Goal: Transaction & Acquisition: Purchase product/service

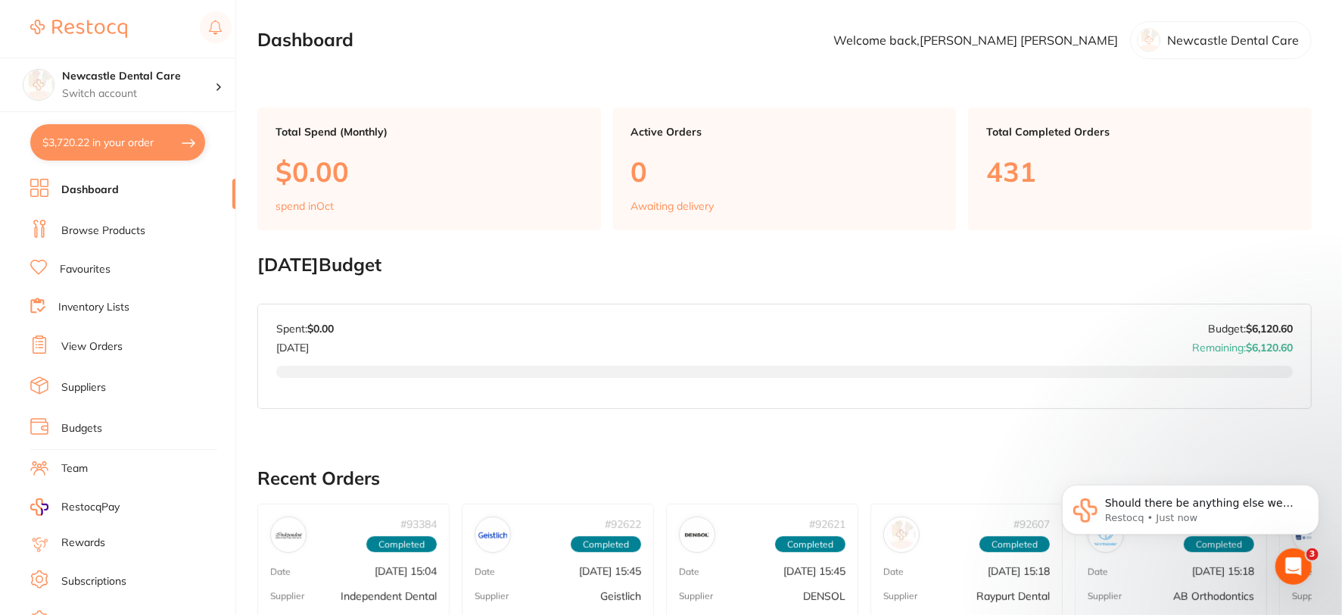
click at [171, 132] on button "$3,720.22 in your order" at bounding box center [117, 142] width 175 height 36
checkbox input "true"
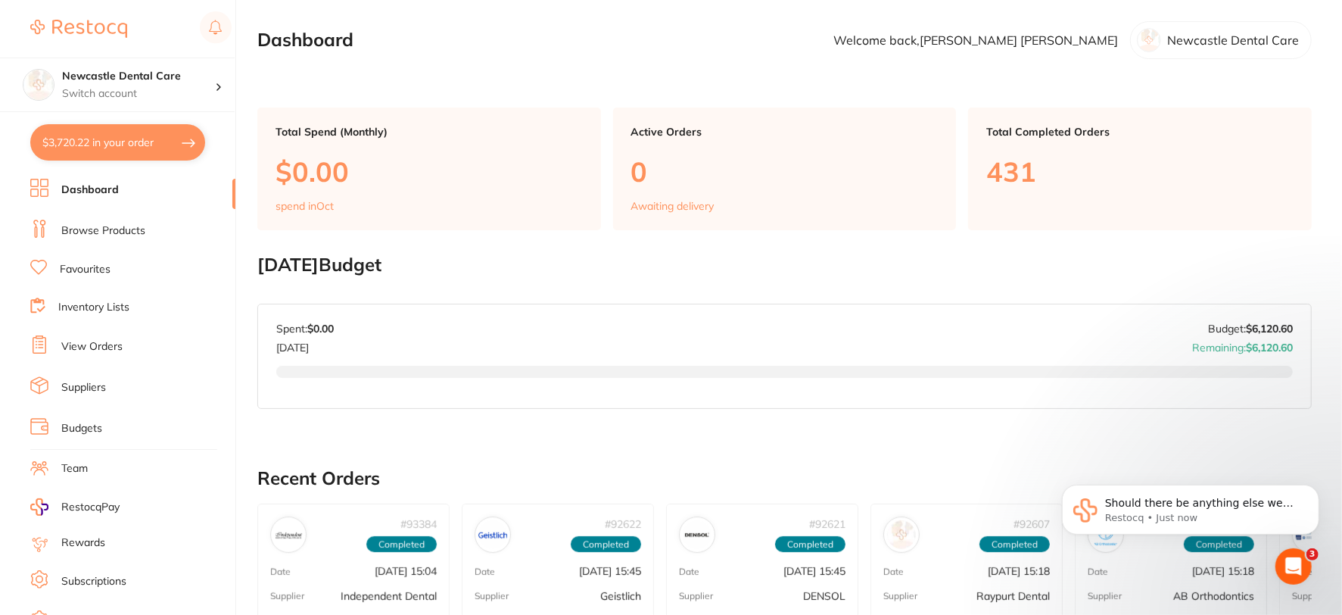
checkbox input "true"
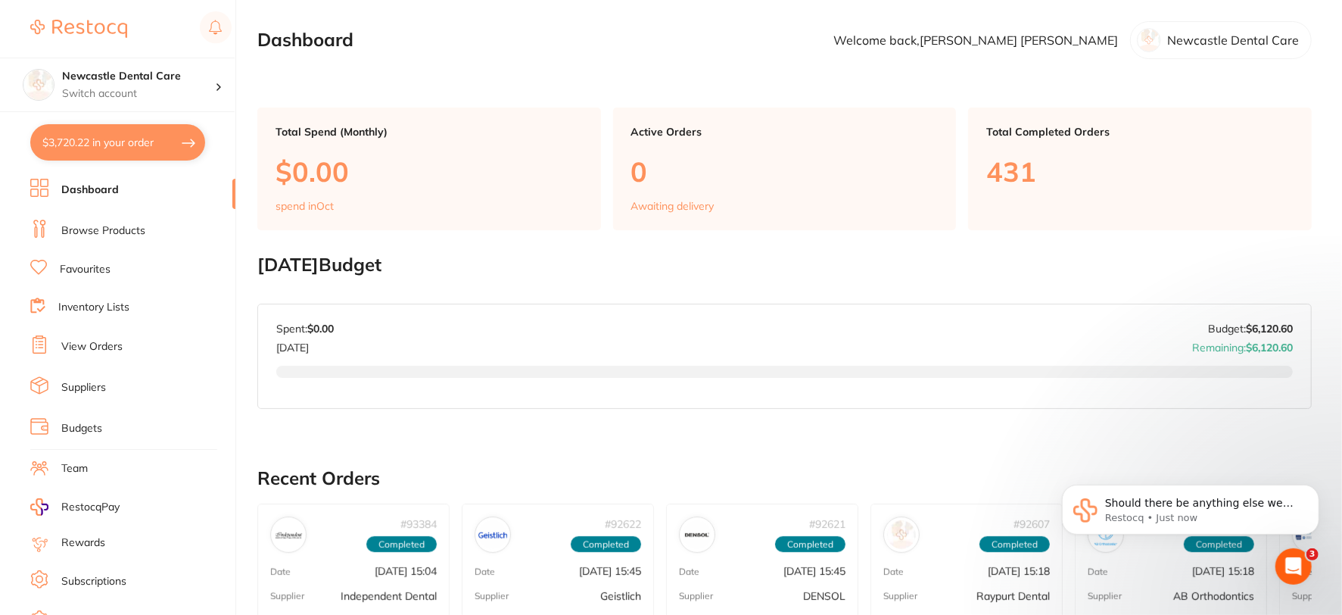
checkbox input "true"
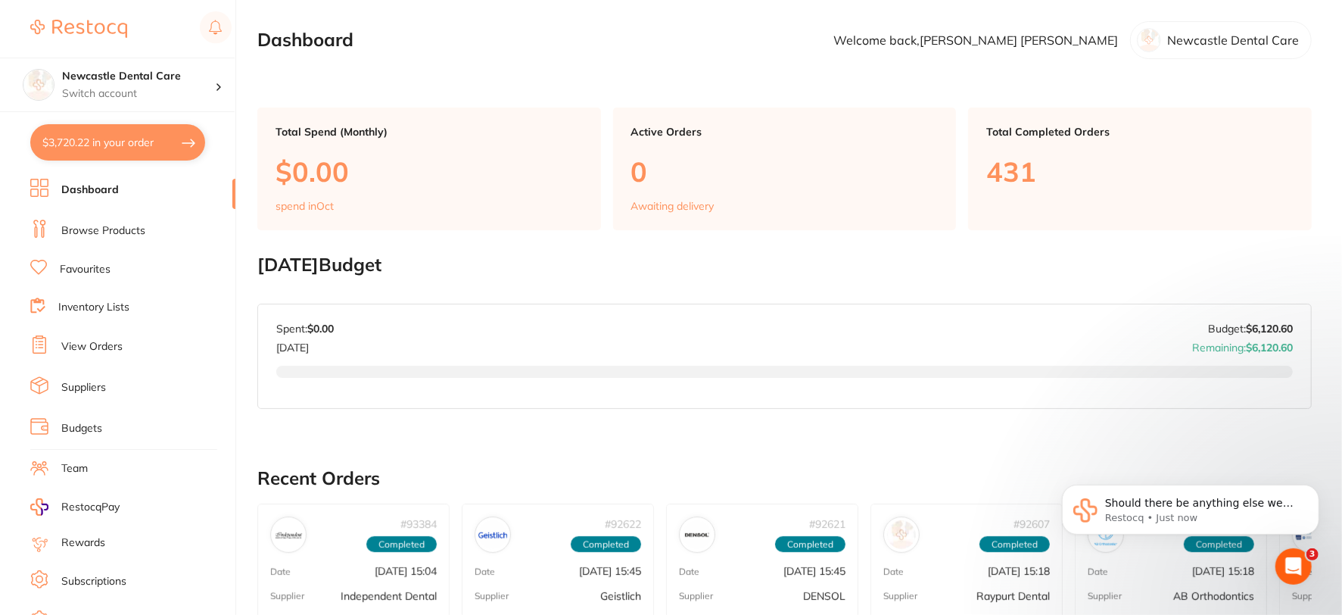
checkbox input "true"
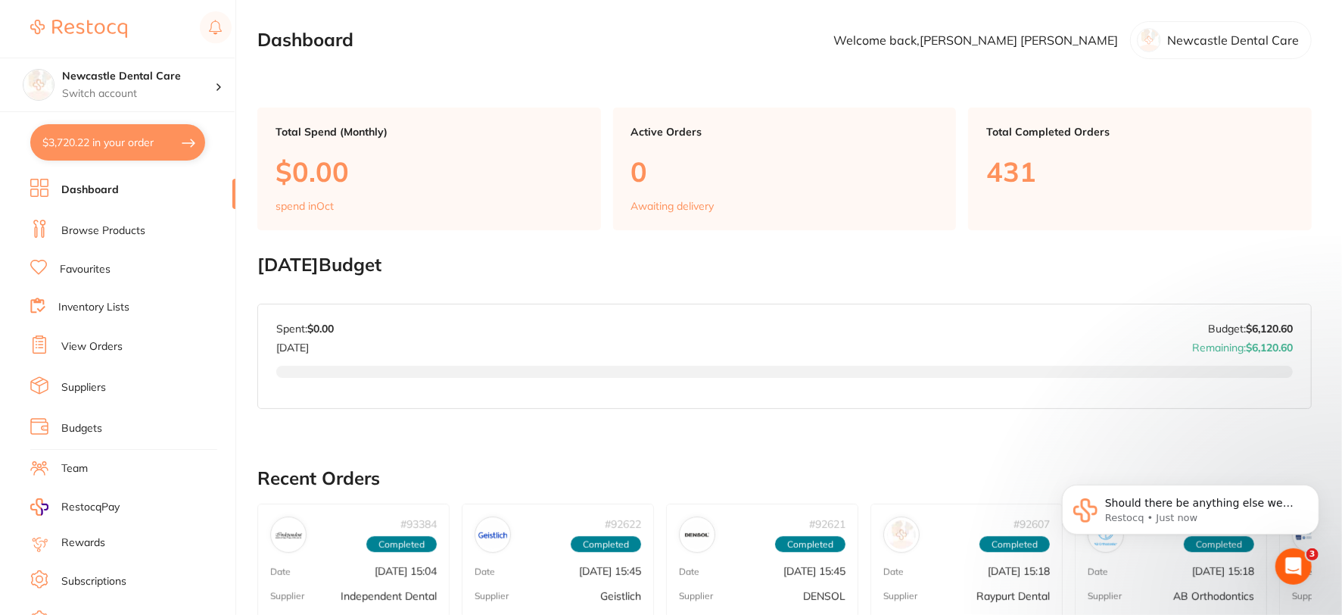
checkbox input "true"
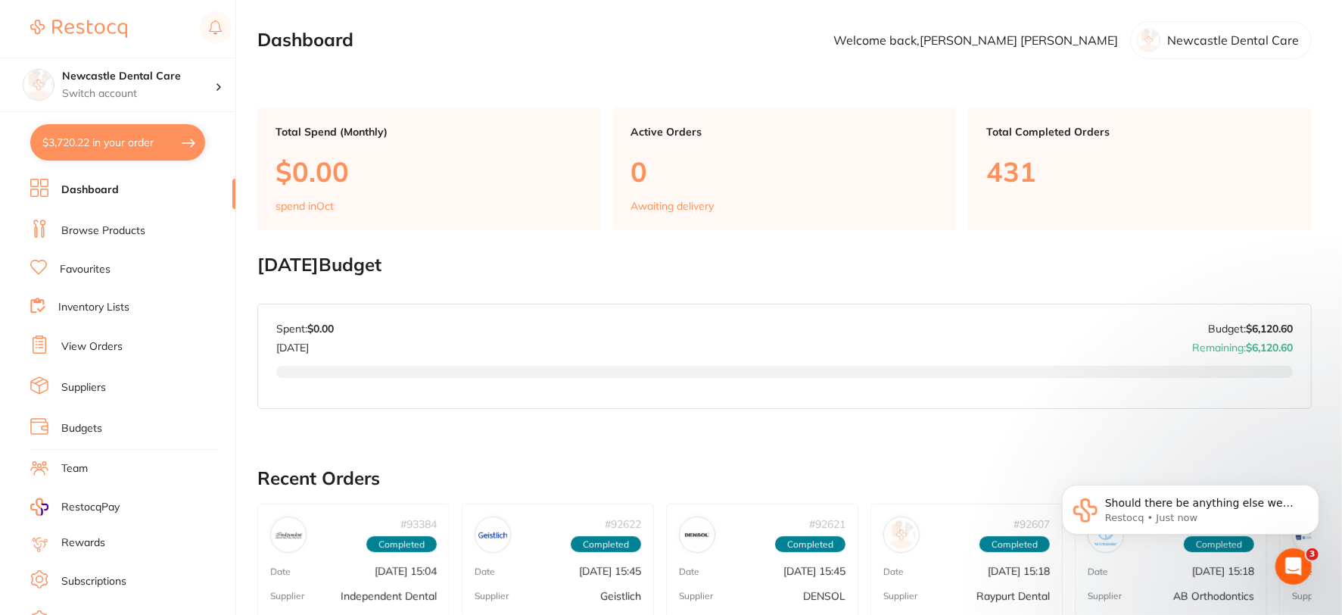
checkbox input "true"
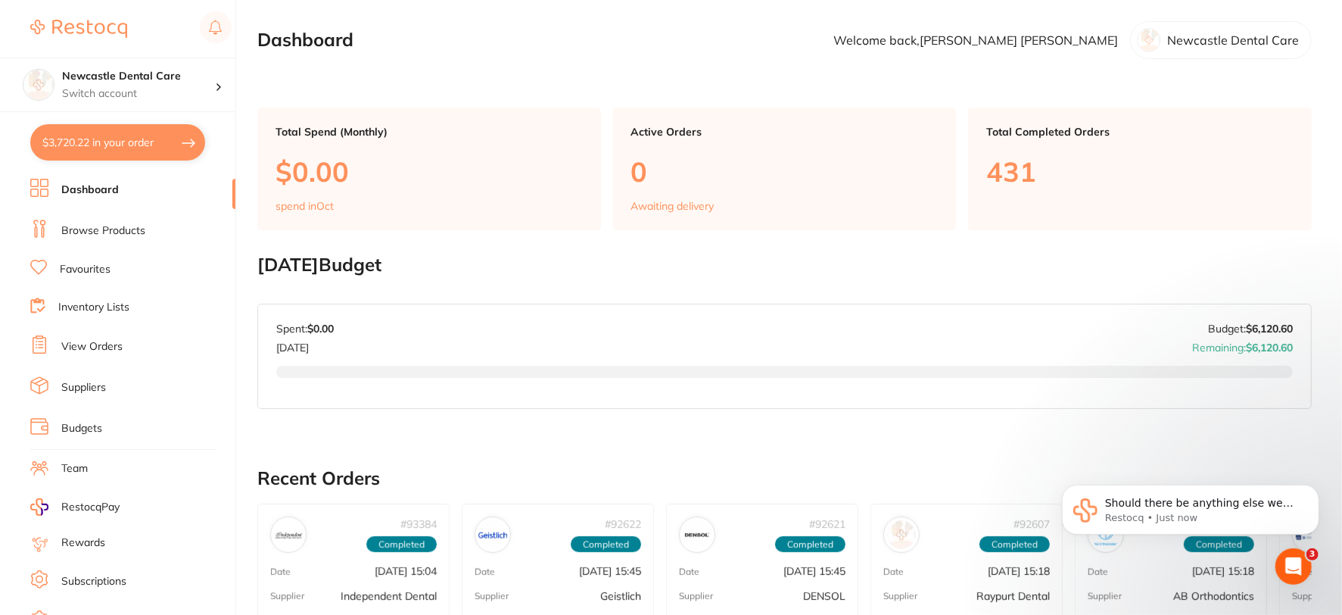
checkbox input "true"
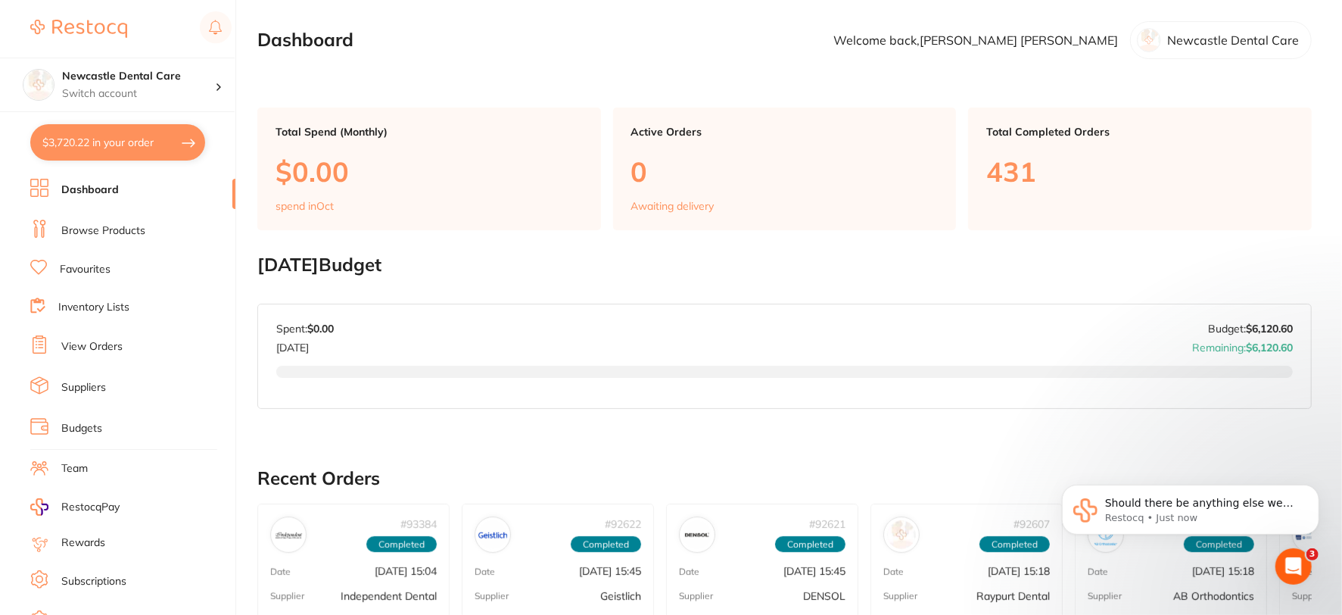
checkbox input "true"
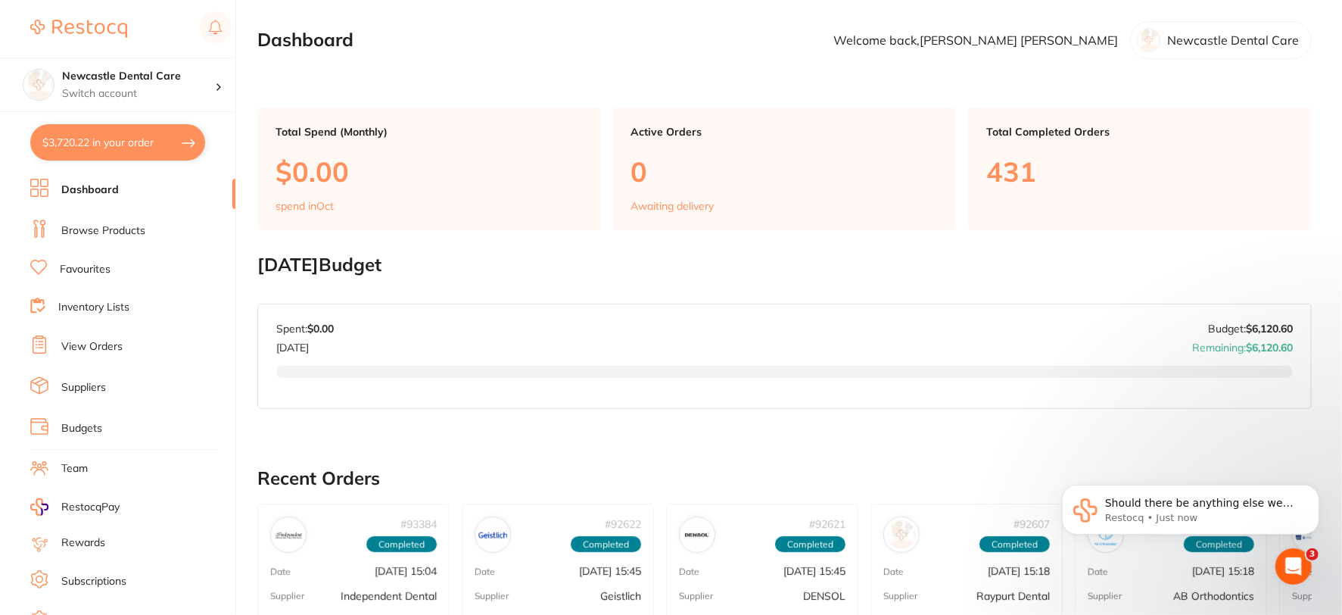
checkbox input "true"
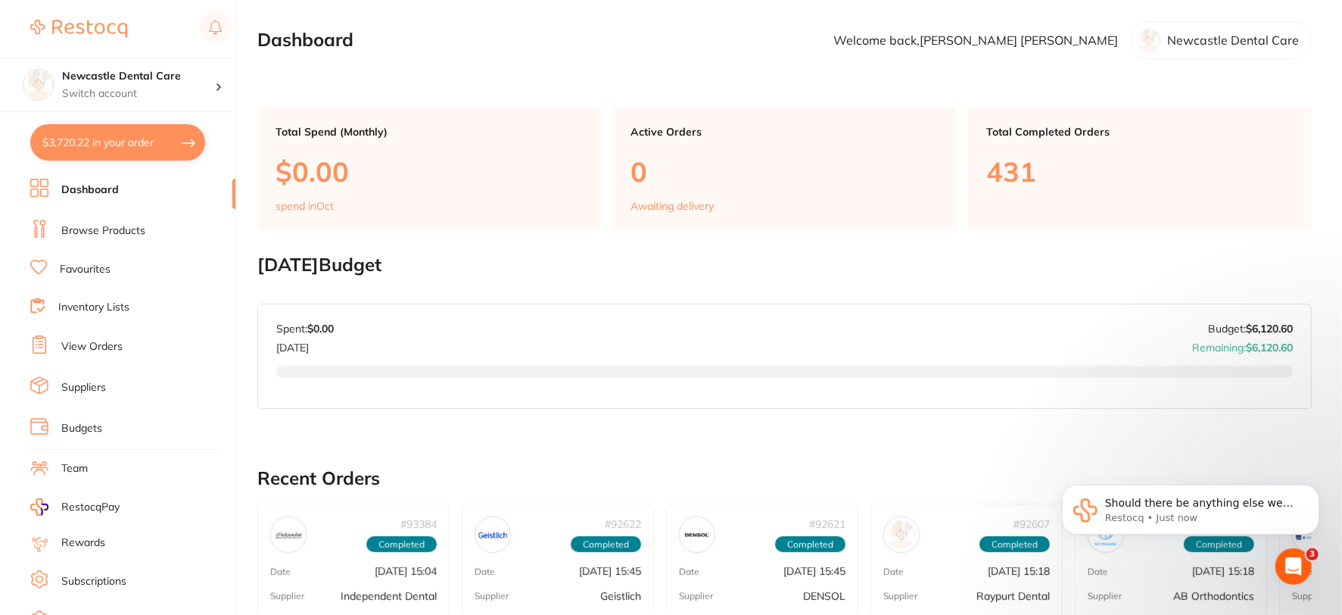
checkbox input "true"
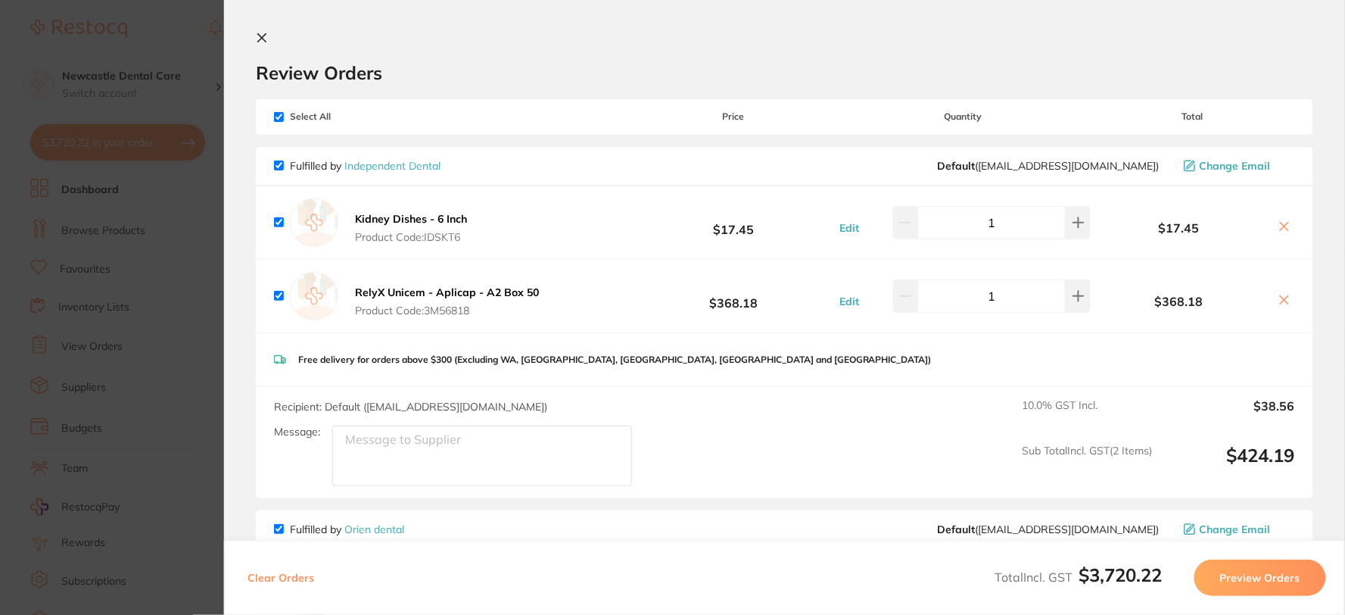
click at [263, 33] on icon at bounding box center [262, 38] width 12 height 12
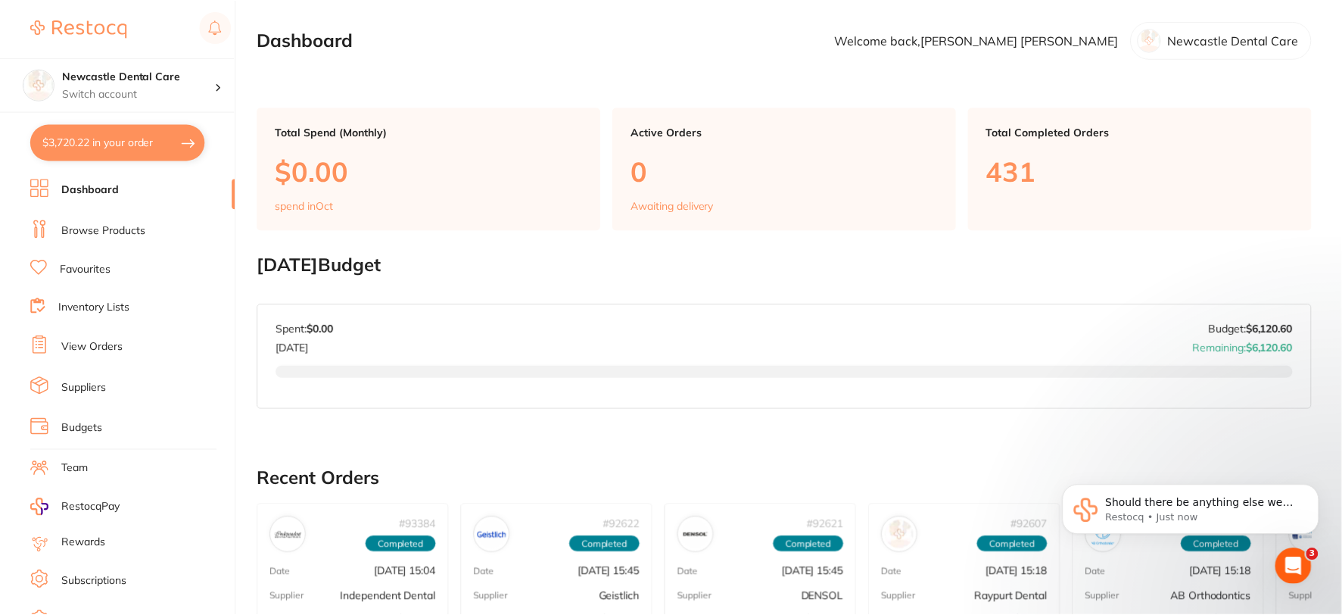
scroll to position [519, 0]
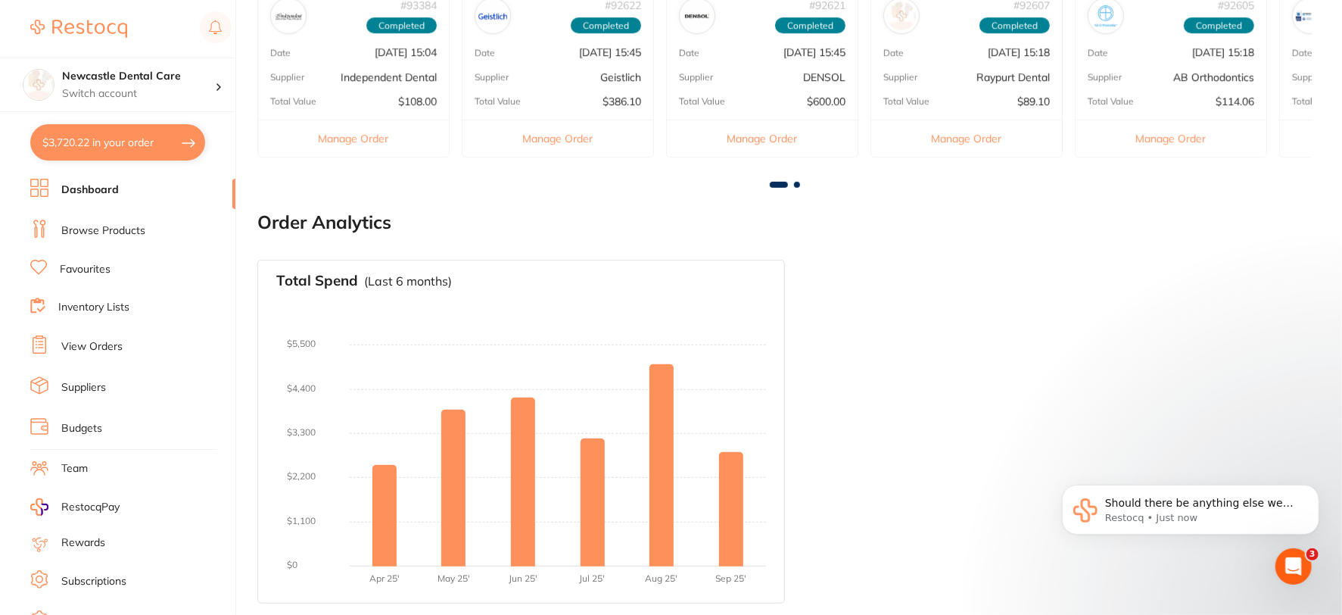
click at [119, 226] on link "Browse Products" at bounding box center [103, 230] width 84 height 15
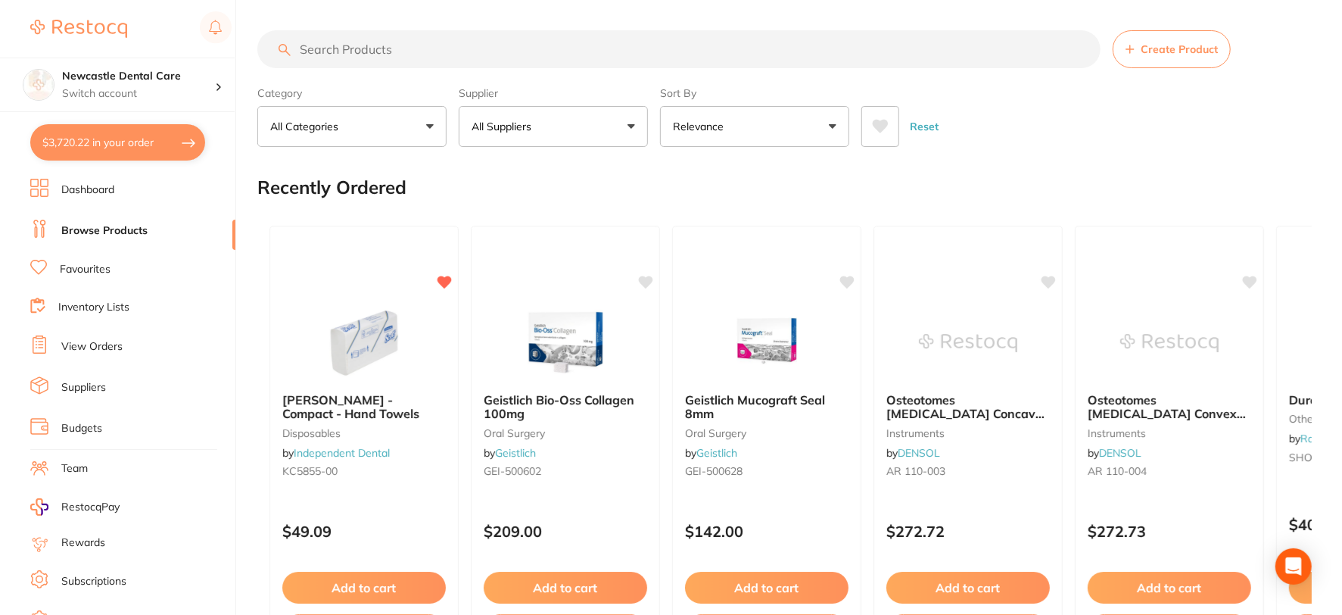
click at [359, 47] on input "search" at bounding box center [678, 49] width 843 height 38
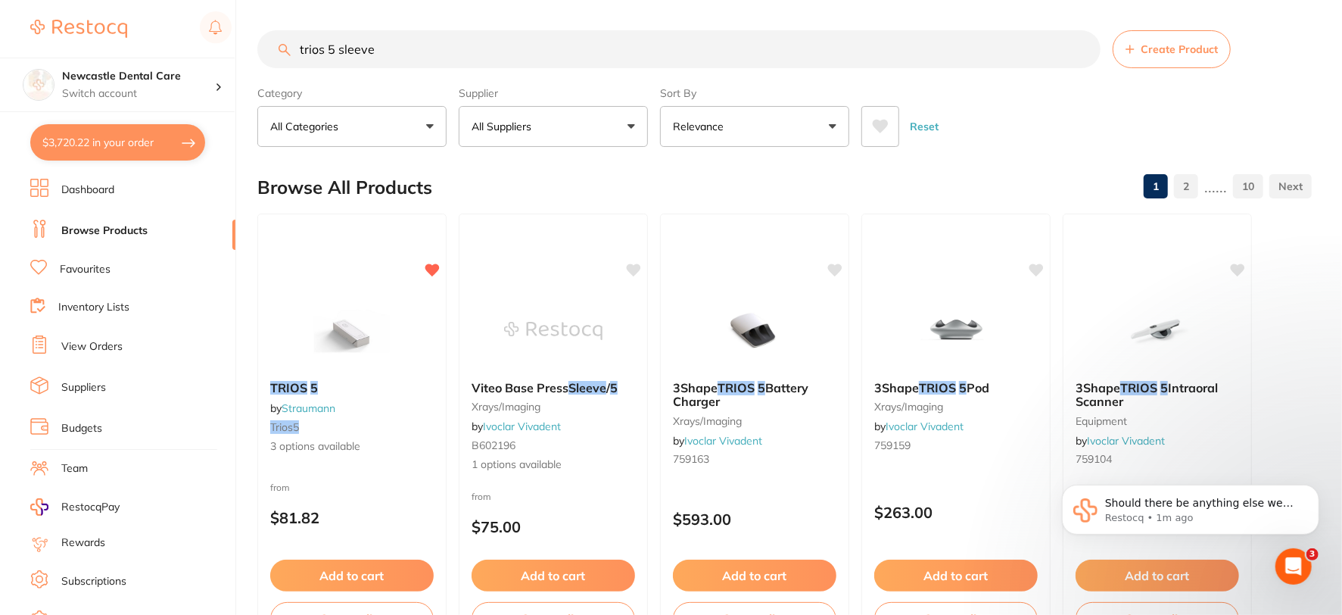
type input "trios 5 sleeve"
click at [624, 126] on button "All Suppliers" at bounding box center [553, 126] width 189 height 41
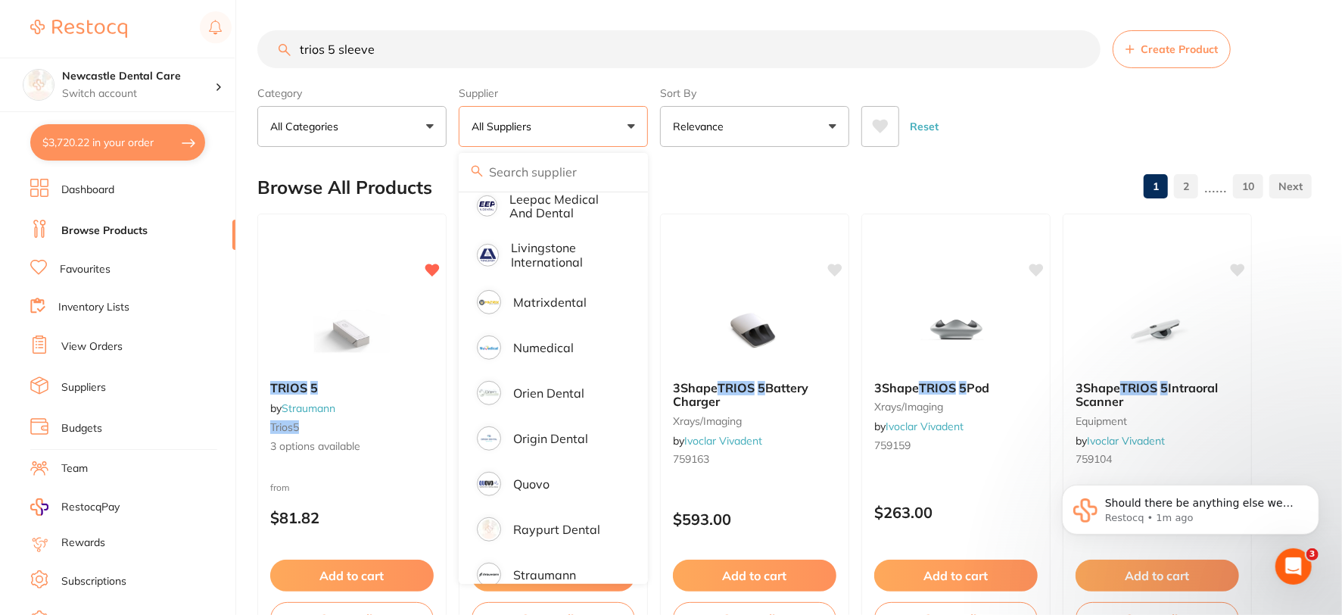
scroll to position [735, 0]
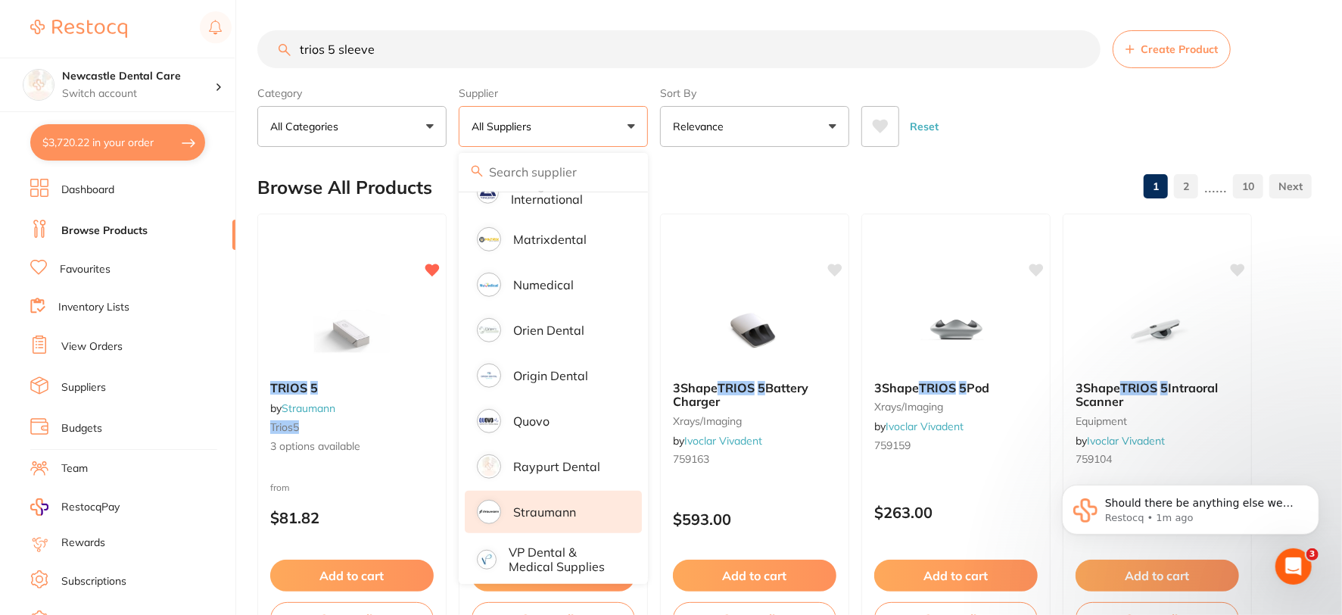
click at [553, 505] on p "Straumann" at bounding box center [544, 512] width 63 height 14
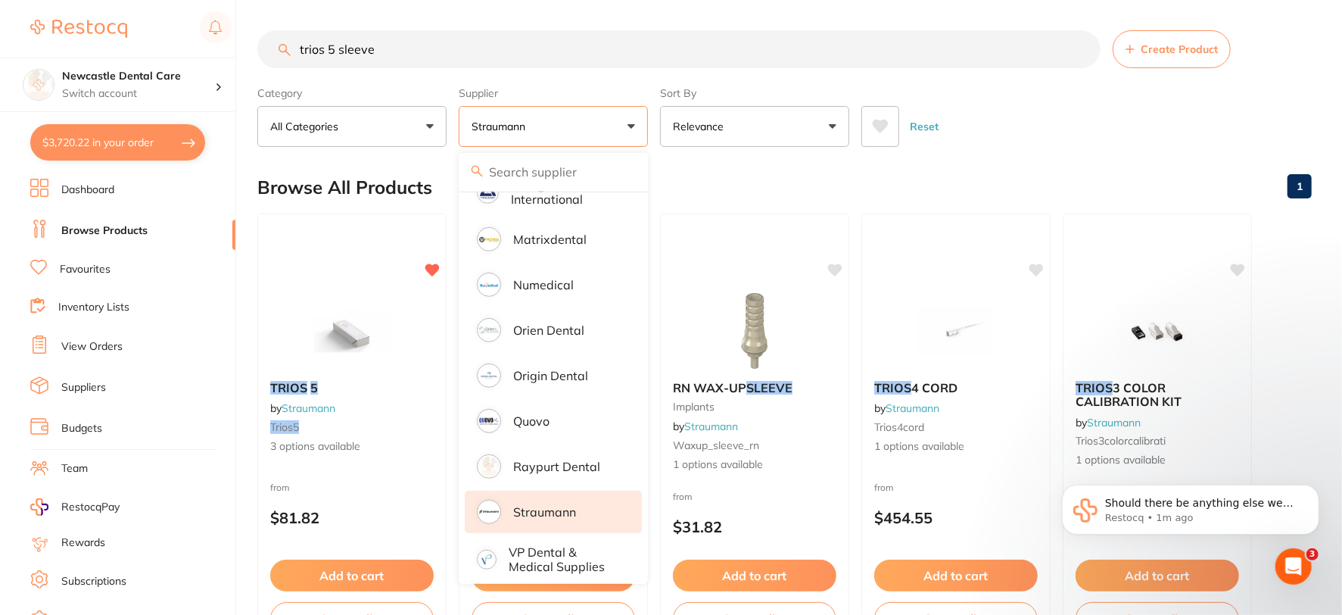
scroll to position [0, 0]
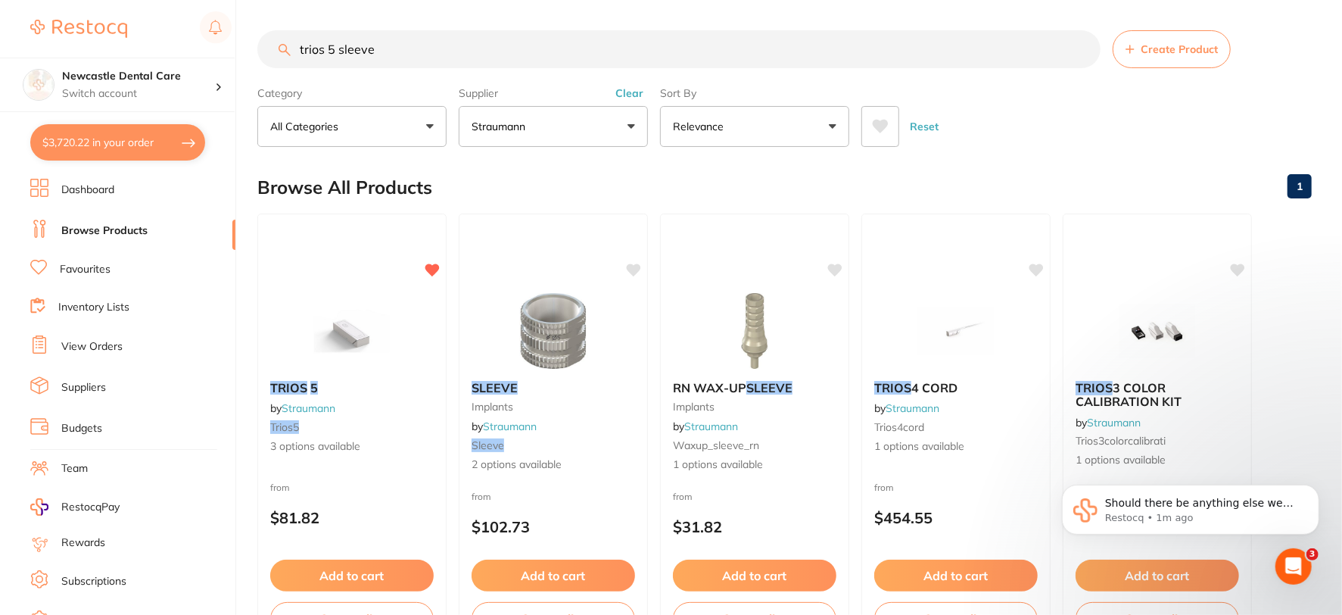
drag, startPoint x: 360, startPoint y: 415, endPoint x: 376, endPoint y: 569, distance: 155.3
click at [376, 569] on button "Add to cart" at bounding box center [352, 576] width 164 height 32
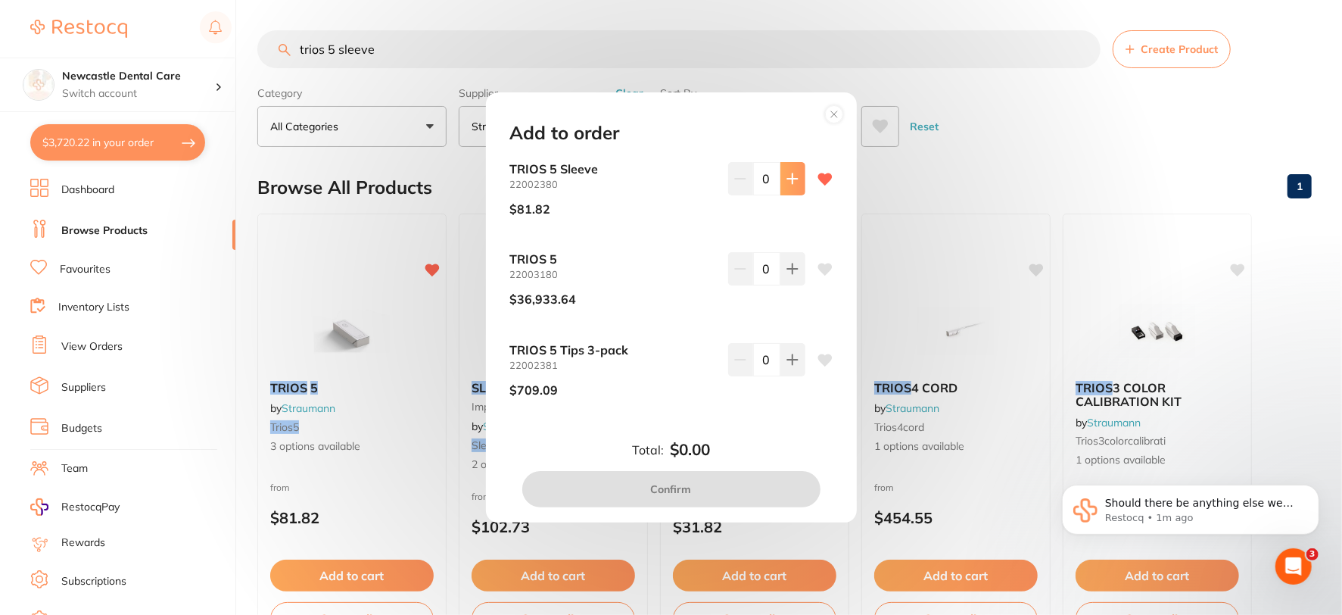
click at [787, 175] on icon at bounding box center [793, 179] width 12 height 12
type input "1"
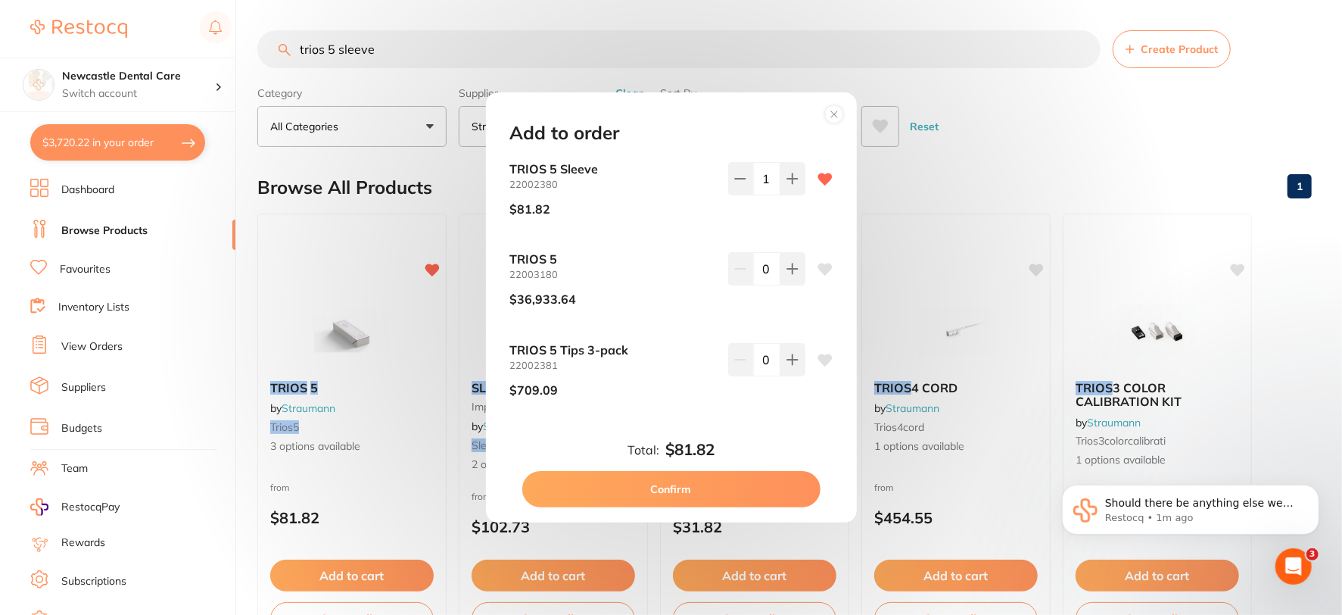
click at [669, 489] on button "Confirm" at bounding box center [671, 489] width 298 height 36
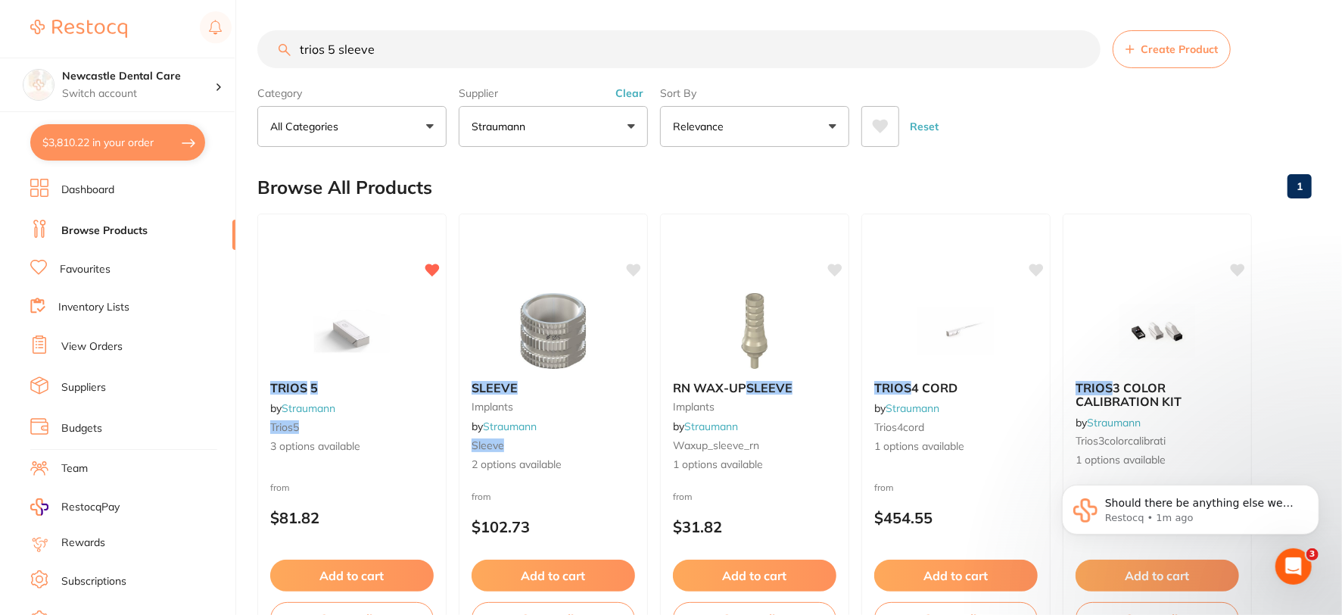
checkbox input "false"
click at [1080, 48] on input "trios 5 sleeve" at bounding box center [678, 49] width 843 height 38
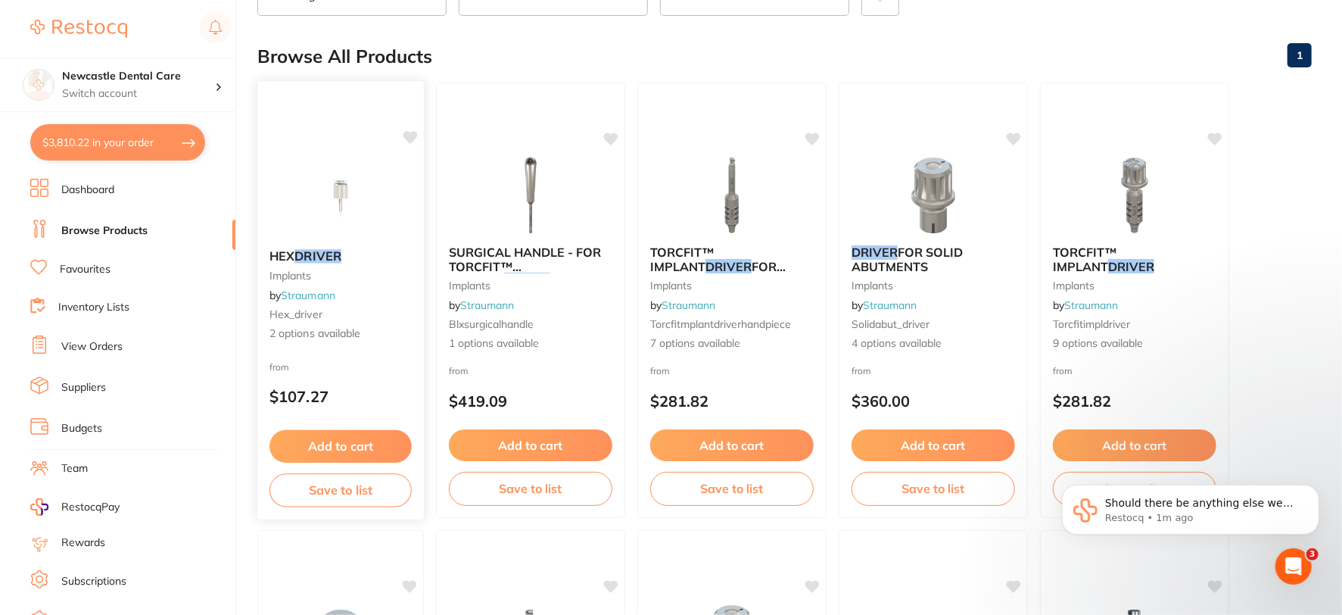
scroll to position [168, 0]
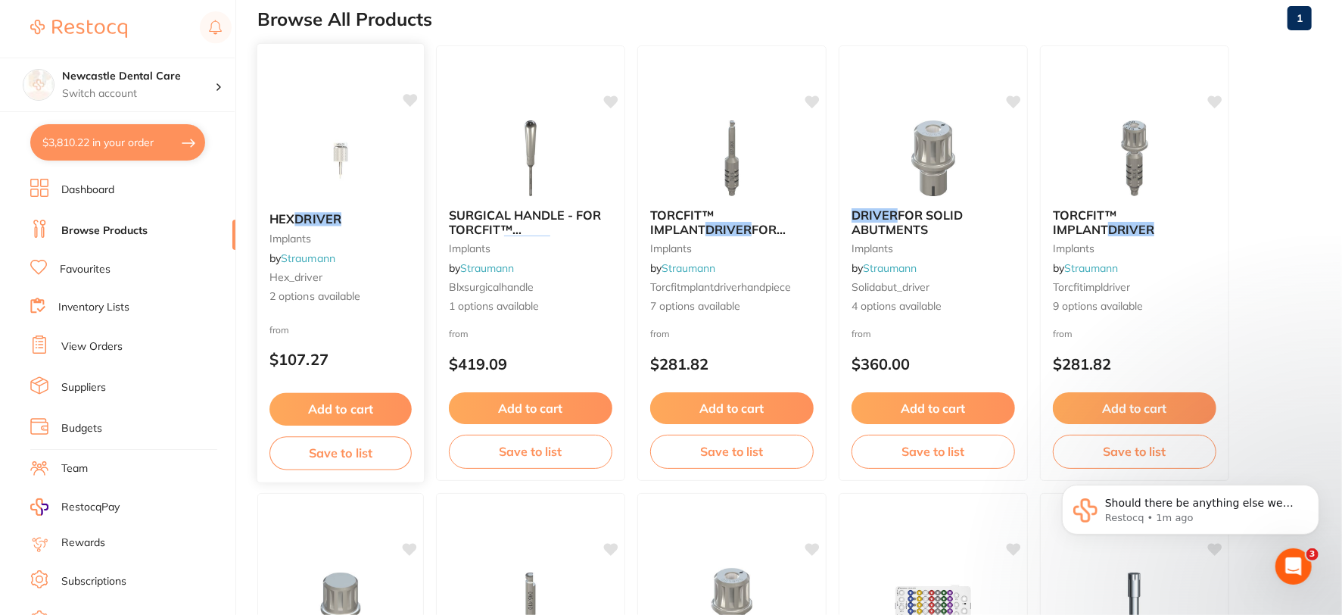
type input "driver"
click at [322, 299] on span "2 options available" at bounding box center [341, 296] width 142 height 15
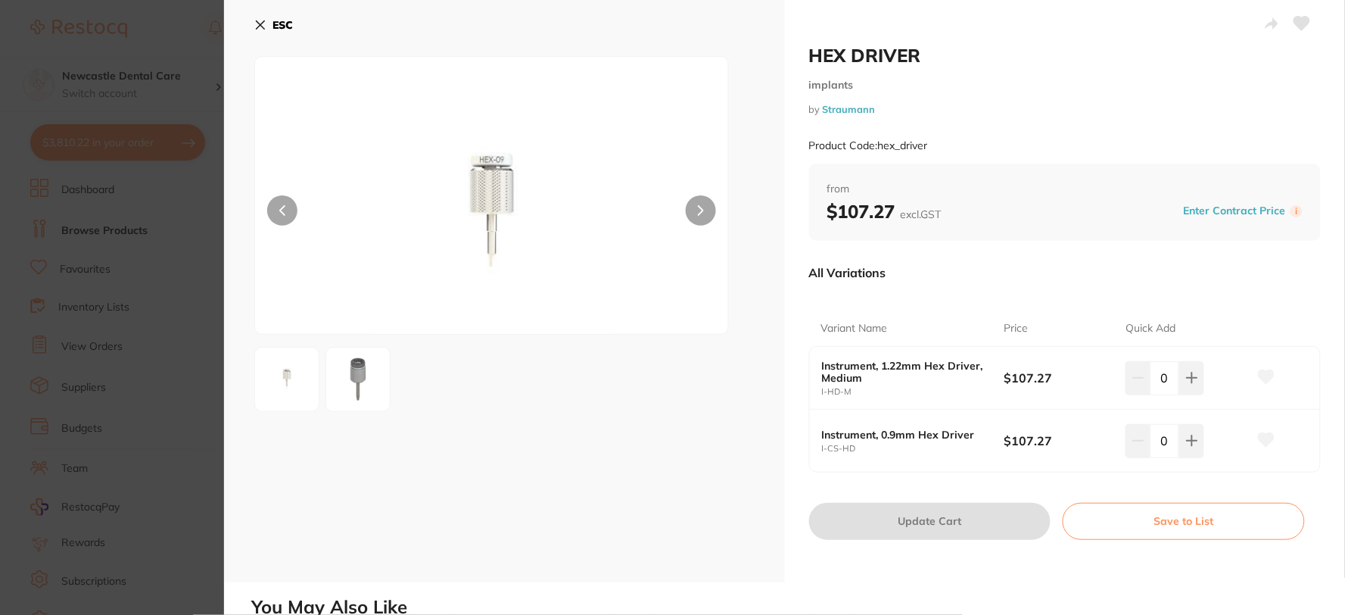
click at [260, 27] on icon at bounding box center [260, 25] width 12 height 12
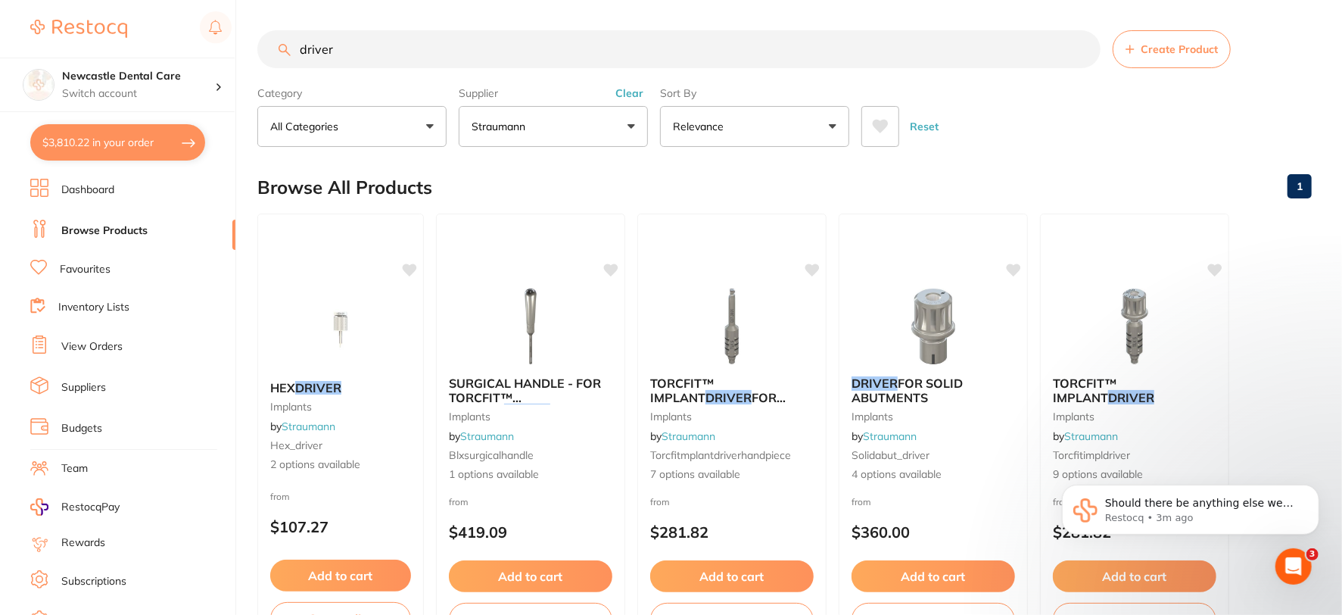
click at [82, 267] on link "Favourites" at bounding box center [85, 269] width 51 height 15
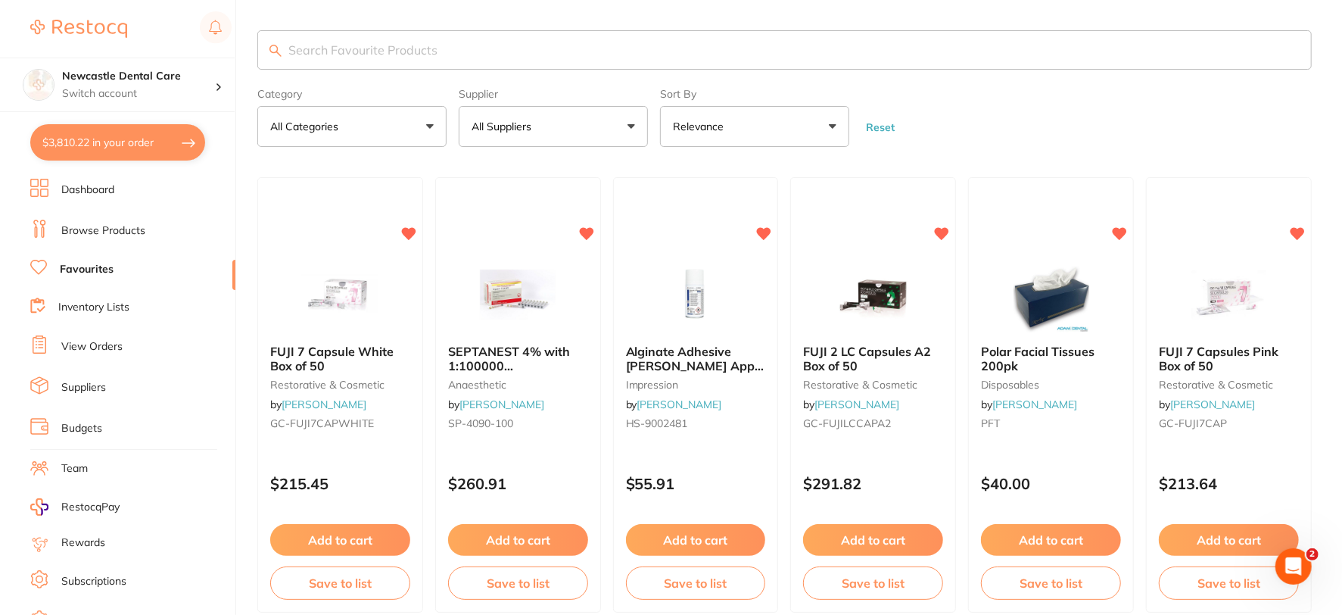
click at [353, 50] on input "search" at bounding box center [784, 49] width 1055 height 39
type input "fuji cem"
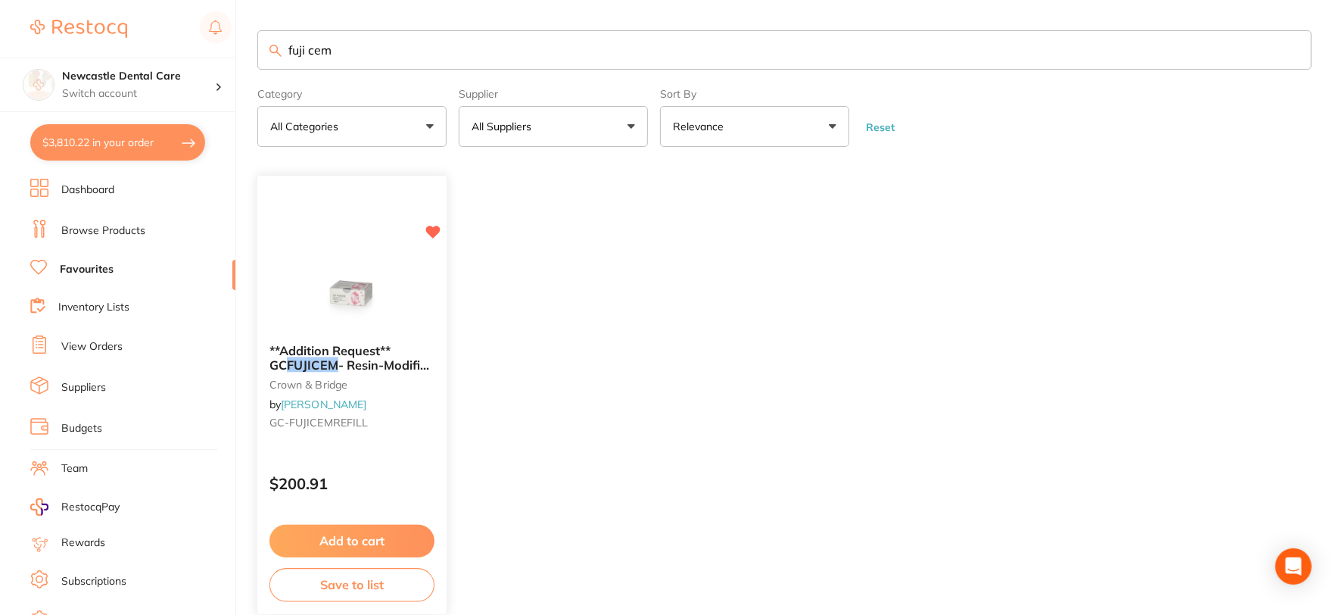
click at [357, 535] on button "Add to cart" at bounding box center [352, 541] width 165 height 33
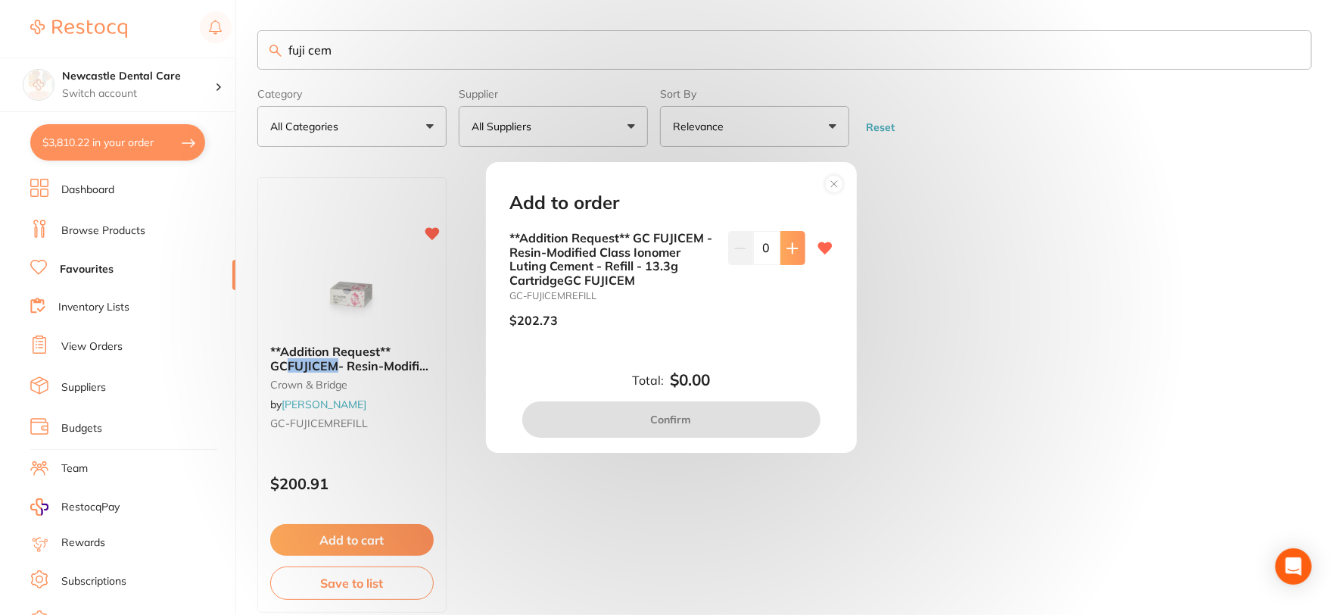
click at [788, 246] on icon at bounding box center [793, 248] width 12 height 12
type input "1"
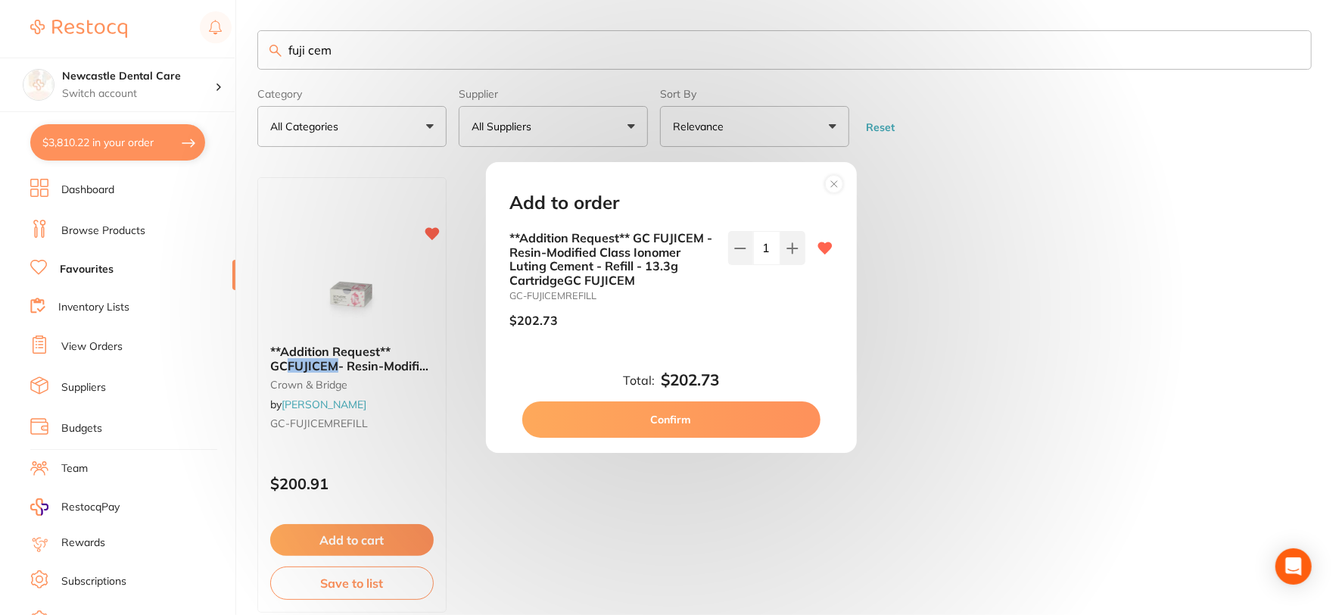
click at [672, 413] on button "Confirm" at bounding box center [671, 419] width 298 height 36
checkbox input "false"
